Goal: Transaction & Acquisition: Subscribe to service/newsletter

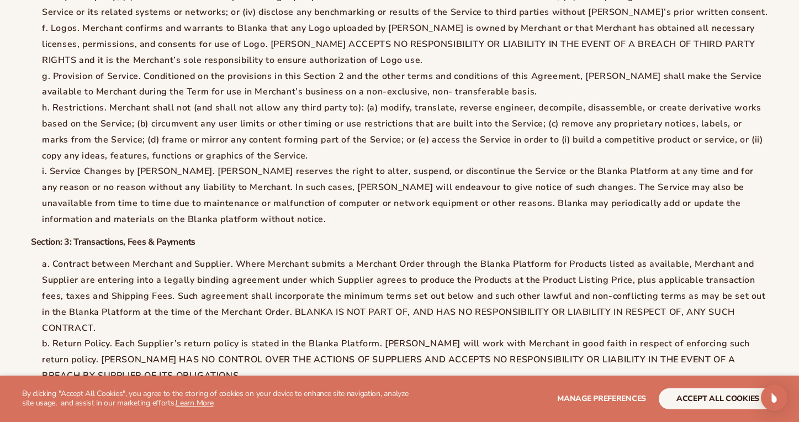
scroll to position [1426, 0]
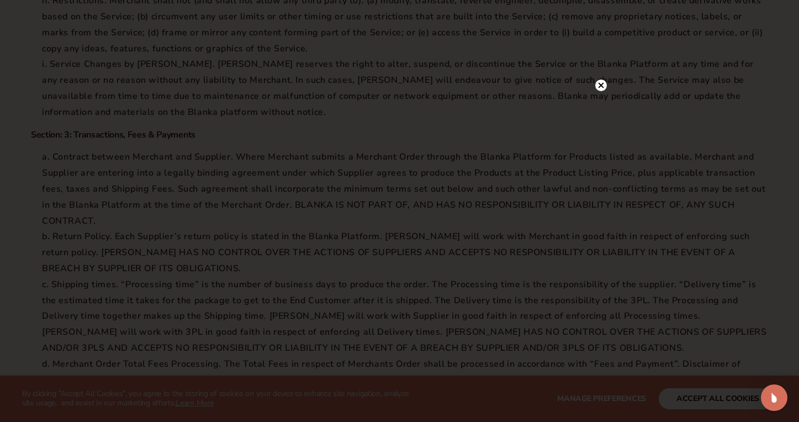
click at [596, 86] on circle at bounding box center [601, 85] width 12 height 12
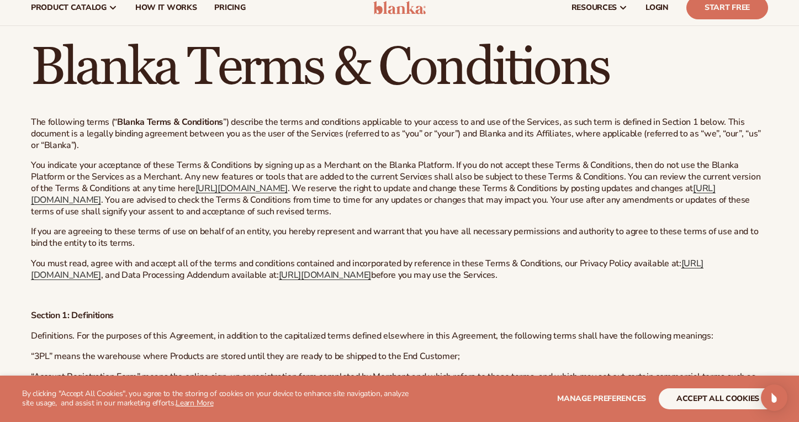
scroll to position [0, 0]
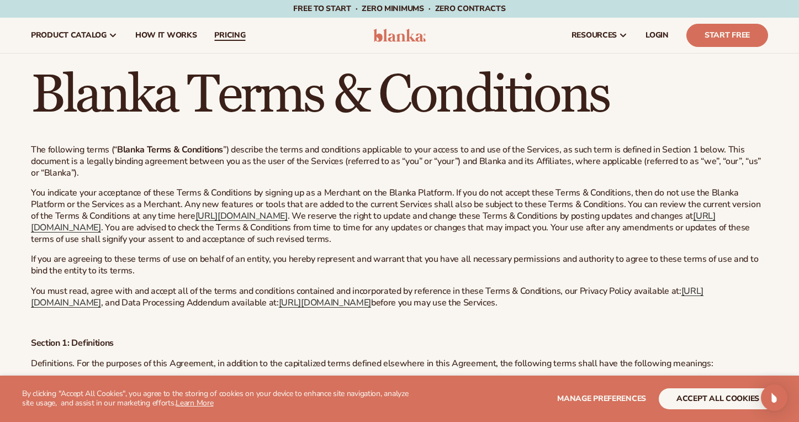
click at [240, 36] on span "pricing" at bounding box center [229, 35] width 31 height 9
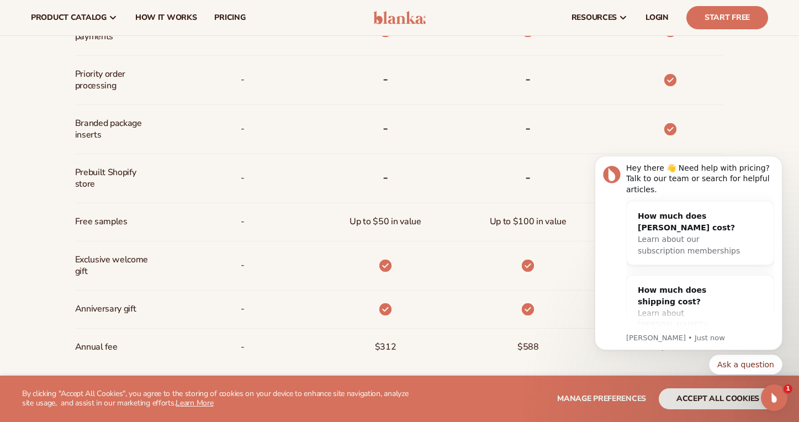
scroll to position [656, 0]
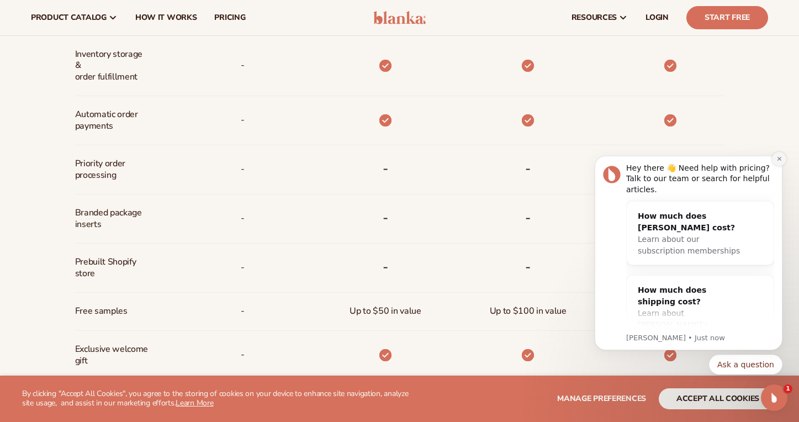
click at [780, 162] on button "Dismiss notification" at bounding box center [779, 159] width 14 height 14
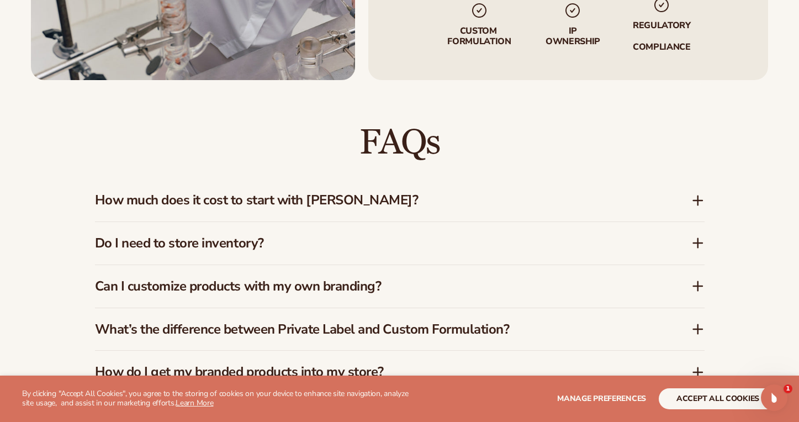
scroll to position [1559, 0]
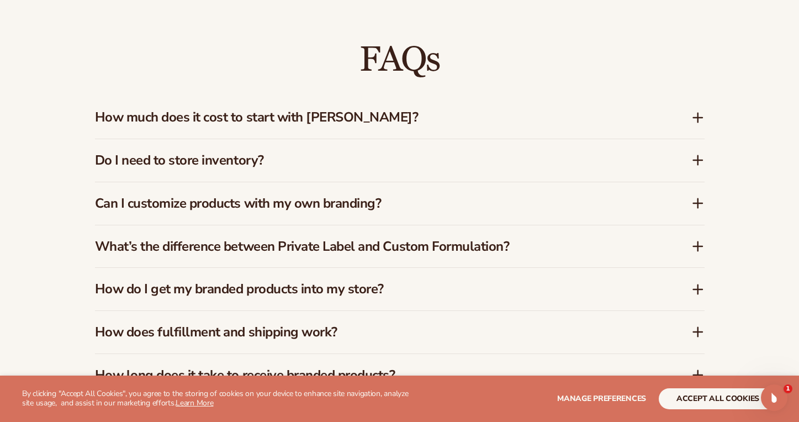
click at [695, 155] on icon at bounding box center [697, 159] width 13 height 13
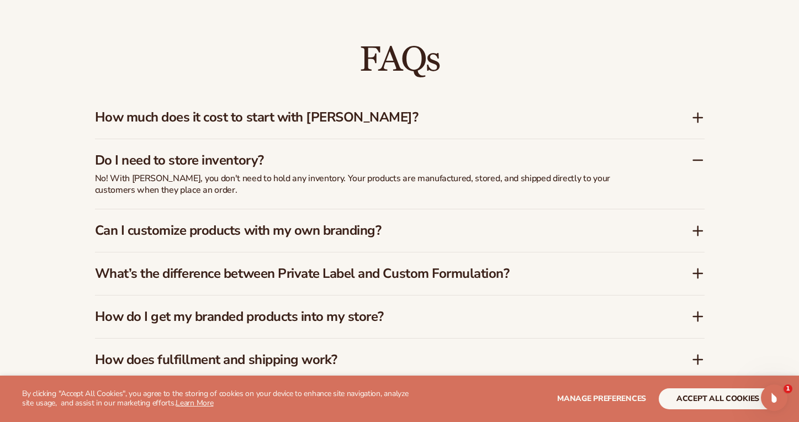
click at [695, 155] on icon at bounding box center [697, 159] width 13 height 13
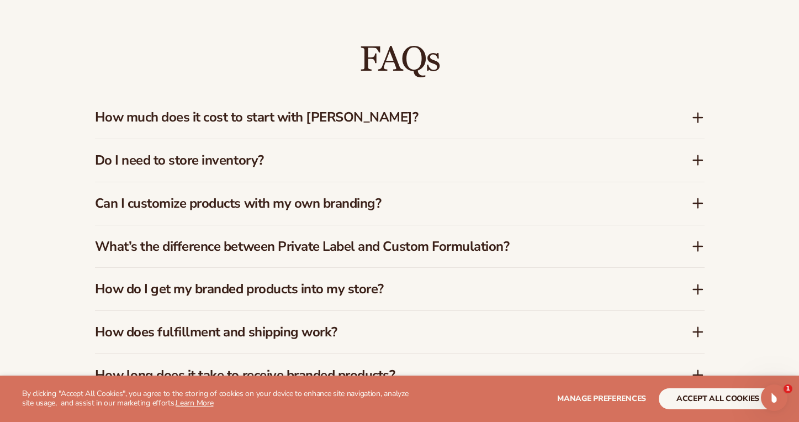
click at [698, 200] on icon at bounding box center [698, 203] width 0 height 9
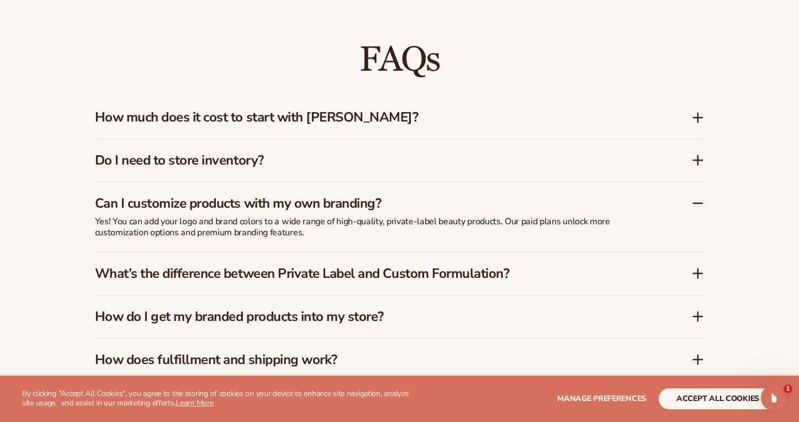
click at [700, 196] on icon at bounding box center [697, 202] width 13 height 13
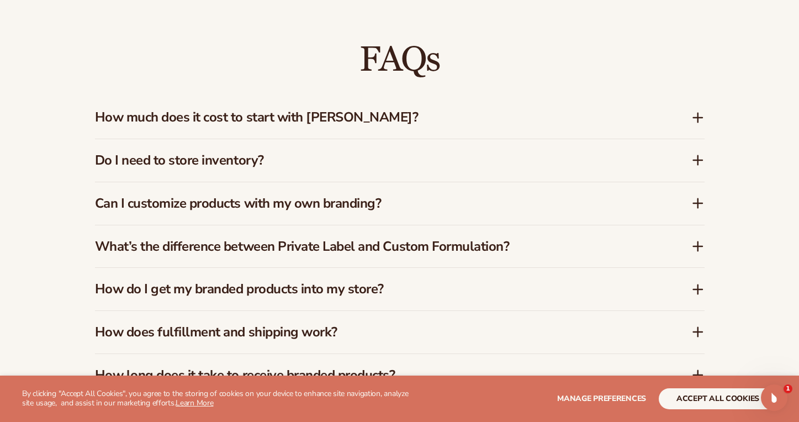
click at [697, 240] on icon at bounding box center [697, 246] width 13 height 13
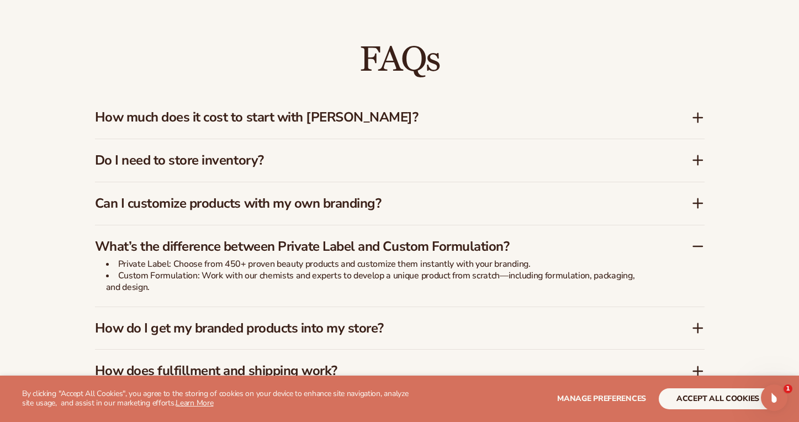
click at [697, 240] on icon at bounding box center [697, 246] width 13 height 13
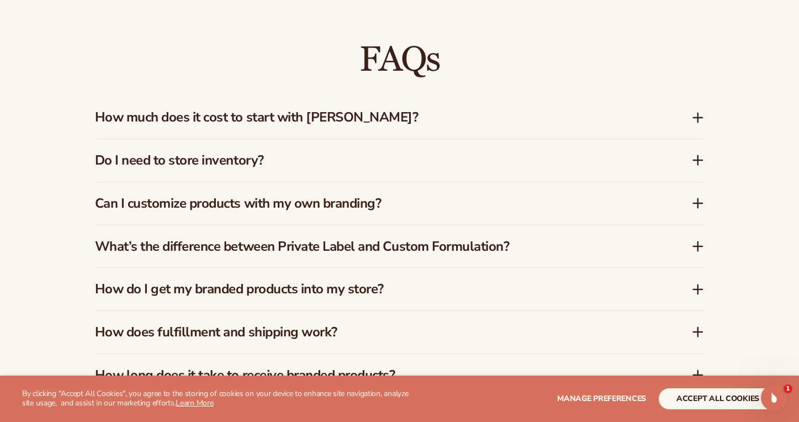
click at [698, 285] on icon at bounding box center [698, 289] width 0 height 9
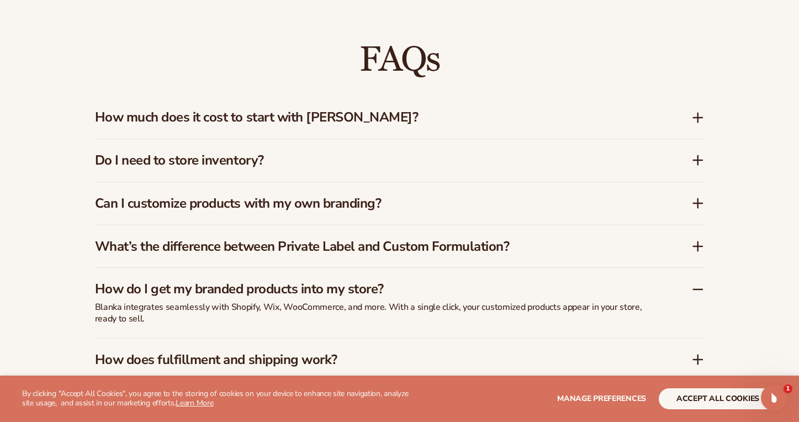
click at [693, 289] on icon at bounding box center [697, 289] width 9 height 0
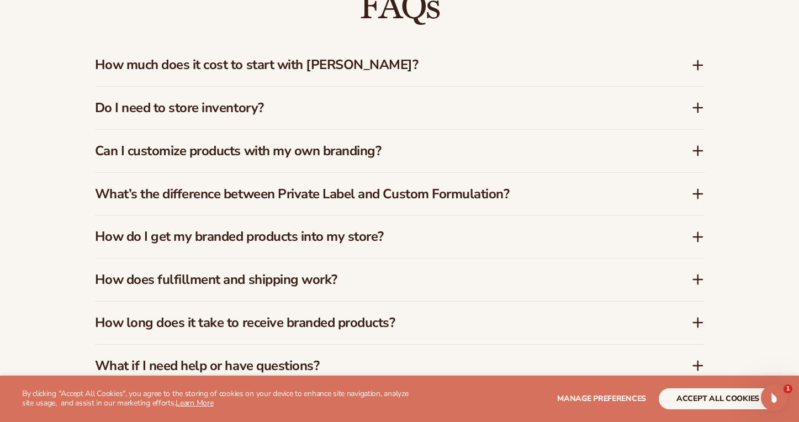
scroll to position [1684, 0]
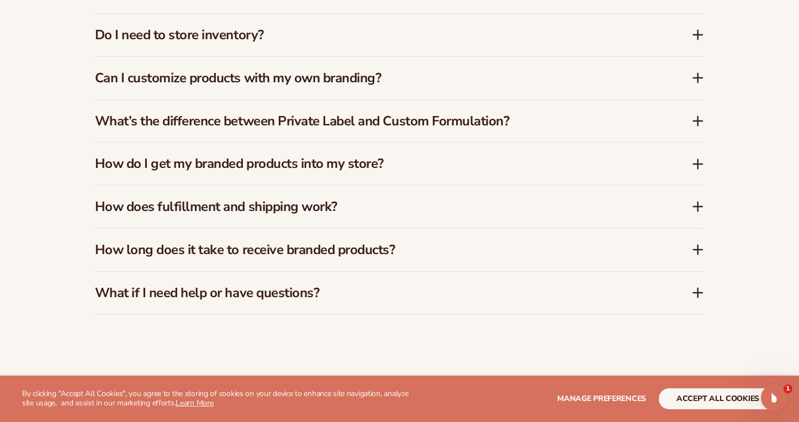
click at [697, 200] on icon at bounding box center [697, 206] width 13 height 13
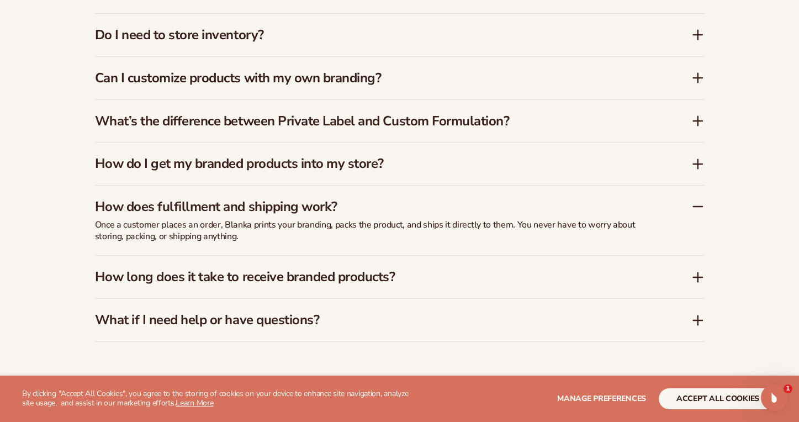
click at [696, 277] on icon at bounding box center [697, 277] width 9 height 0
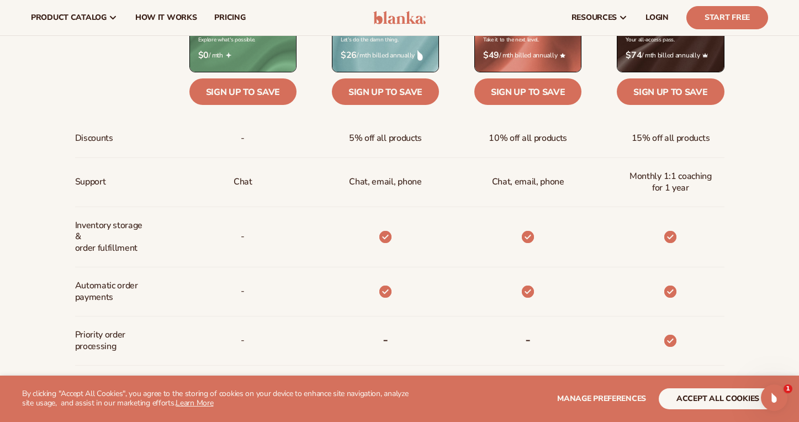
scroll to position [274, 0]
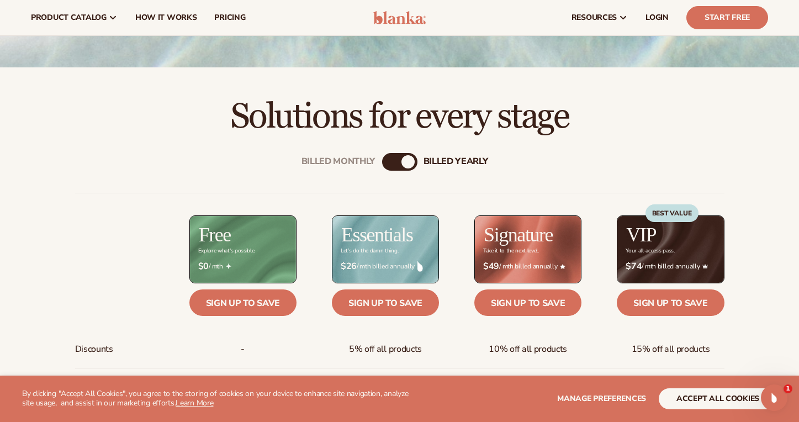
click at [407, 162] on div "billed Yearly" at bounding box center [407, 161] width 13 height 13
drag, startPoint x: 407, startPoint y: 162, endPoint x: 369, endPoint y: 155, distance: 39.2
click at [355, 163] on div "Billed Monthly" at bounding box center [338, 161] width 74 height 10
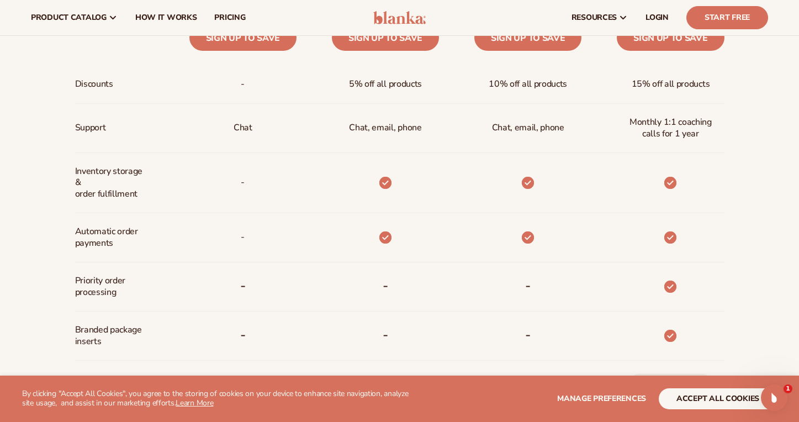
scroll to position [321, 0]
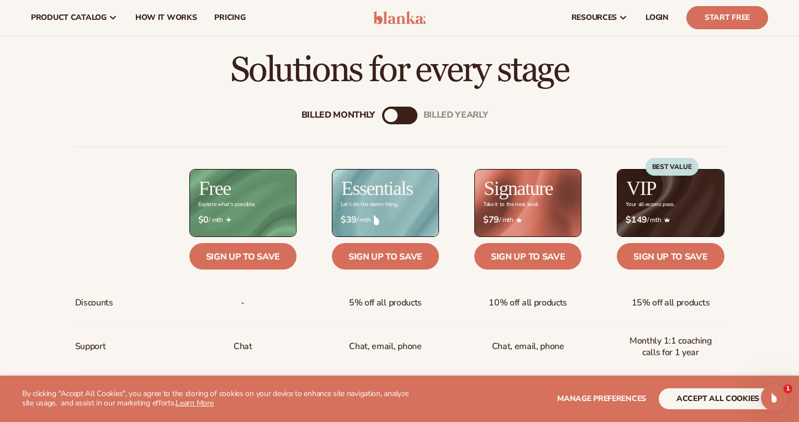
click at [390, 114] on div "Billed Monthly" at bounding box center [390, 115] width 13 height 13
drag, startPoint x: 394, startPoint y: 118, endPoint x: 436, endPoint y: 124, distance: 43.0
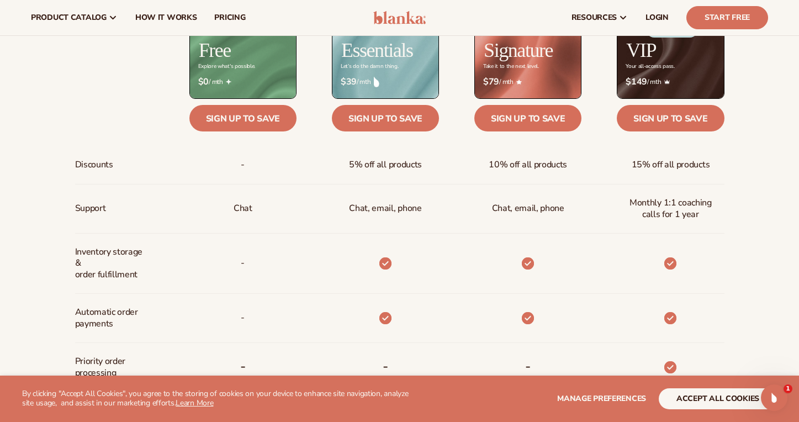
scroll to position [369, 0]
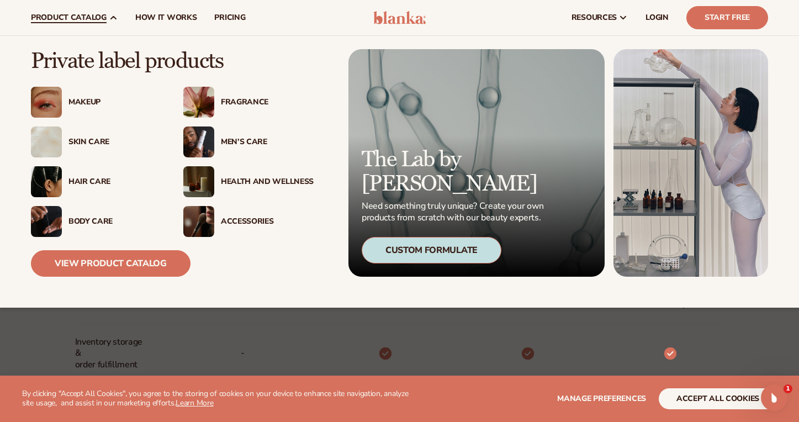
click at [77, 104] on div "Makeup" at bounding box center [114, 102] width 93 height 9
